Goal: Find specific page/section

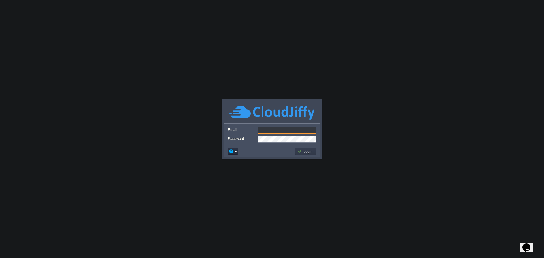
type input "[PERSON_NAME][EMAIL_ADDRESS][DOMAIN_NAME]"
click at [310, 153] on button "Login" at bounding box center [306, 151] width 16 height 5
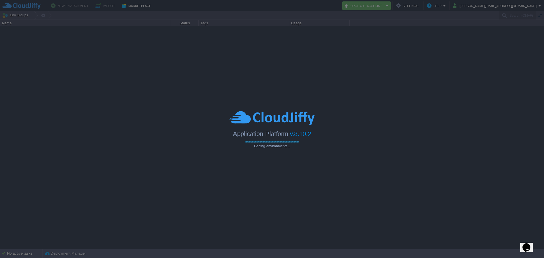
type input "Search (Ctrl+F)"
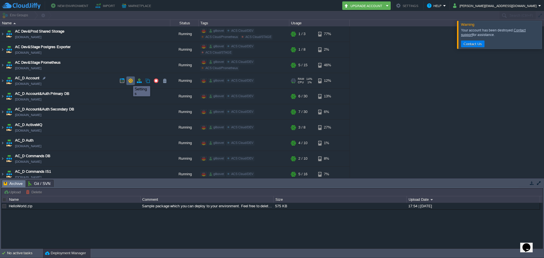
click at [129, 81] on button "button" at bounding box center [130, 80] width 5 height 5
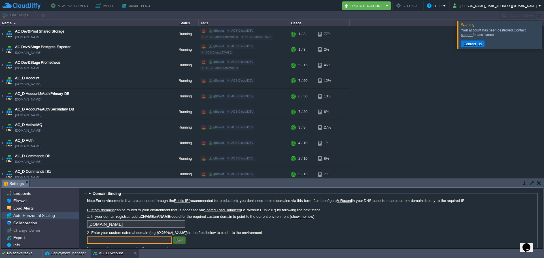
scroll to position [21, 0]
click at [22, 244] on div "Info" at bounding box center [40, 244] width 78 height 7
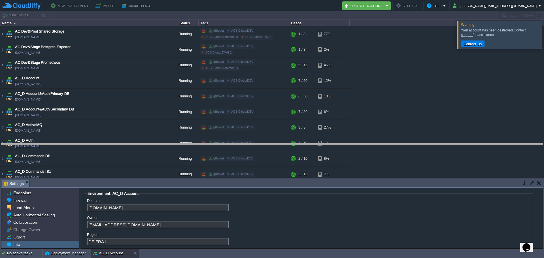
drag, startPoint x: 193, startPoint y: 182, endPoint x: 196, endPoint y: 142, distance: 41.0
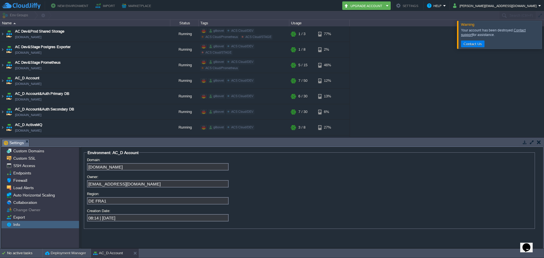
scroll to position [0, 0]
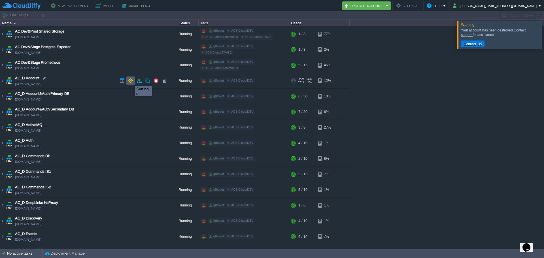
click at [131, 81] on button "button" at bounding box center [130, 80] width 5 height 5
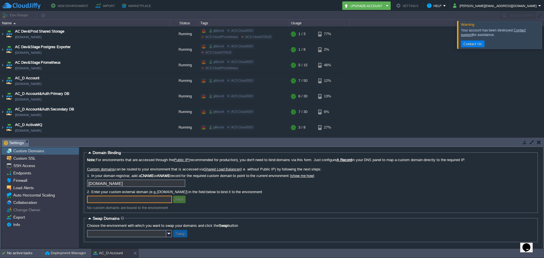
scroll to position [2, 0]
click at [23, 226] on div "Info" at bounding box center [40, 224] width 78 height 7
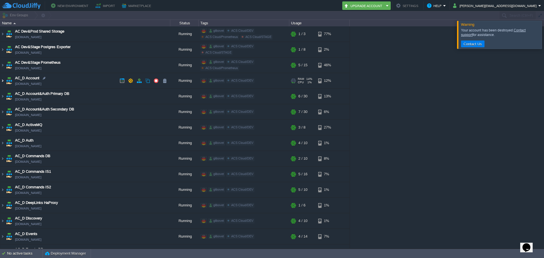
click at [4, 80] on img at bounding box center [2, 80] width 5 height 15
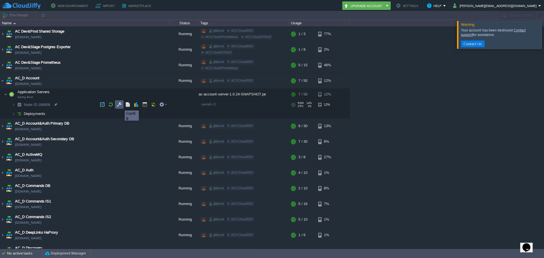
click at [121, 105] on button "button" at bounding box center [119, 104] width 5 height 5
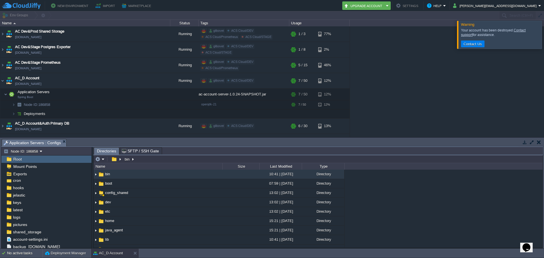
scroll to position [48, 0]
click at [32, 231] on span "account-settings.ini" at bounding box center [30, 231] width 37 height 5
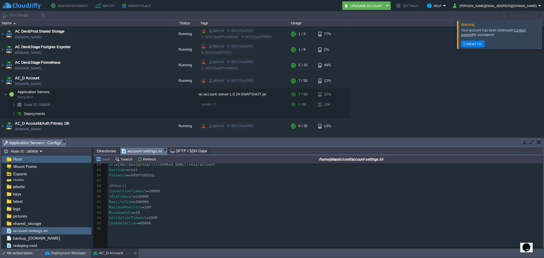
scroll to position [0, 0]
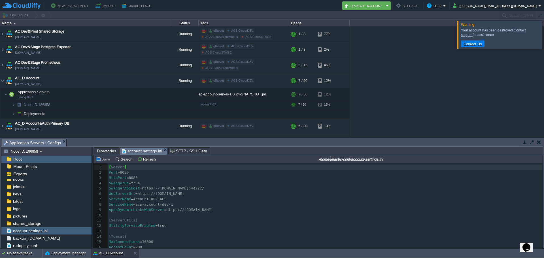
click at [239, 187] on pre "SwaggerApiHost = https : //[DOMAIN_NAME] : 44222/" at bounding box center [325, 188] width 435 height 5
click at [244, 196] on pre "ConsoleLevel = debug" at bounding box center [325, 196] width 435 height 5
click at [125, 161] on button "Search" at bounding box center [124, 159] width 19 height 5
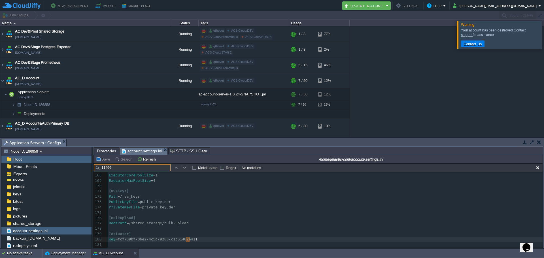
type input "11466"
click at [216, 196] on pre "Path = /rsa_keys" at bounding box center [325, 196] width 435 height 5
click at [536, 168] on button "button" at bounding box center [538, 167] width 5 height 5
